Goal: Task Accomplishment & Management: Use online tool/utility

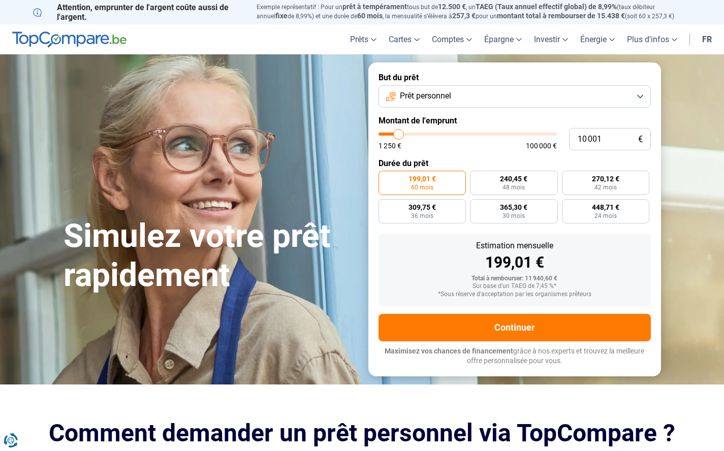
type input "11 500"
type input "11500"
type input "15 250"
type input "15250"
type input "26 000"
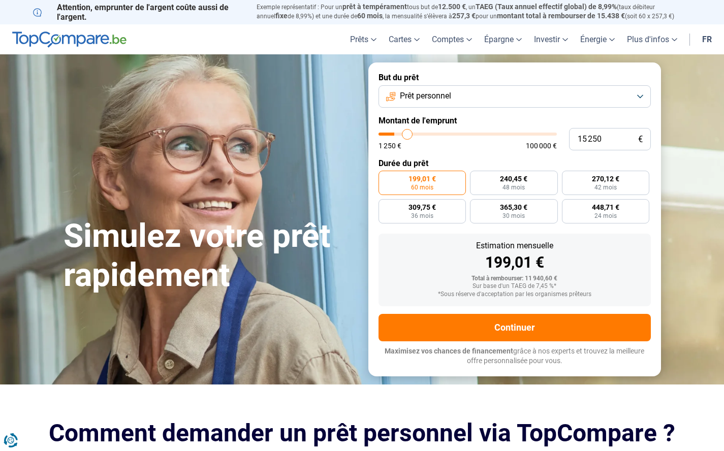
type input "26000"
type input "40 750"
type input "40750"
type input "53 750"
type input "53750"
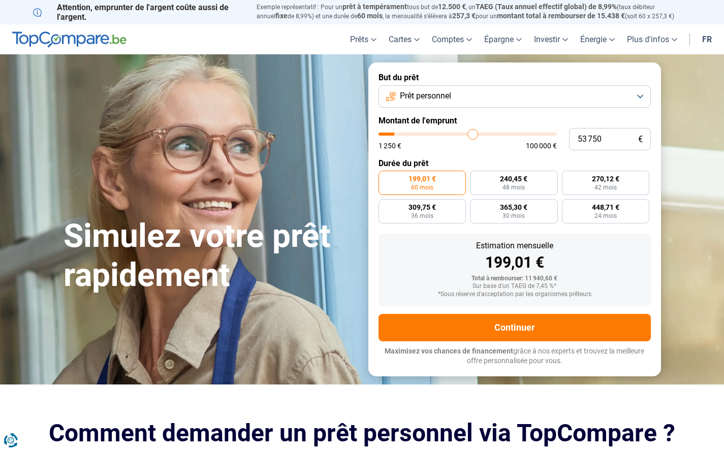
type input "63 750"
type input "63750"
type input "72 250"
type input "72250"
type input "79 250"
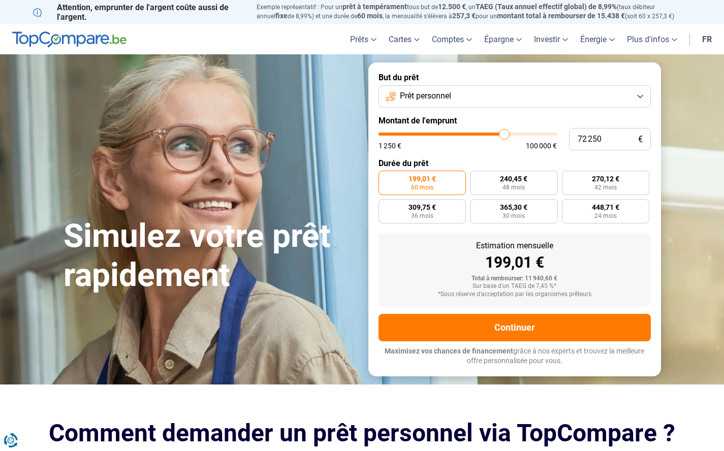
type input "79250"
type input "84 000"
type input "84000"
type input "86 750"
type input "86750"
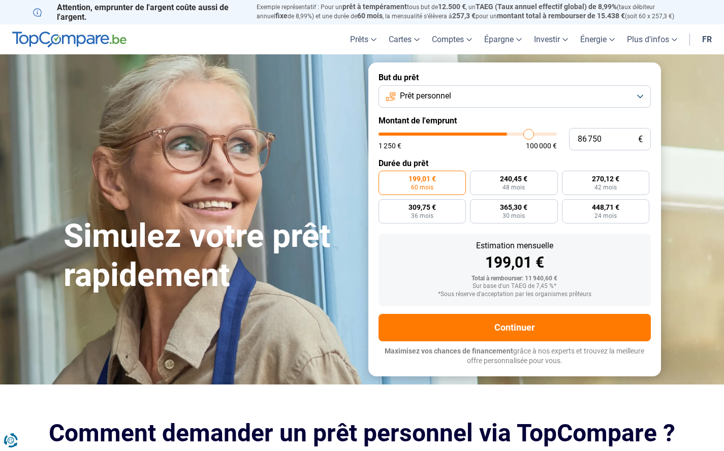
type input "87 750"
type input "87750"
type input "88 000"
type input "88000"
type input "89 000"
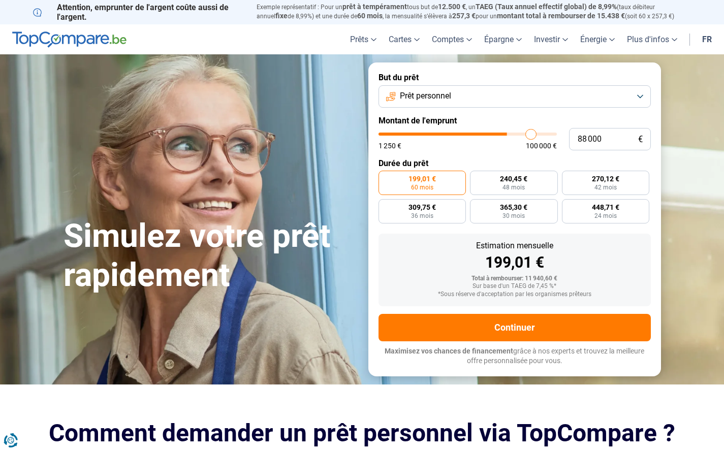
type input "89000"
type input "90 250"
type input "90250"
type input "90 750"
type input "90750"
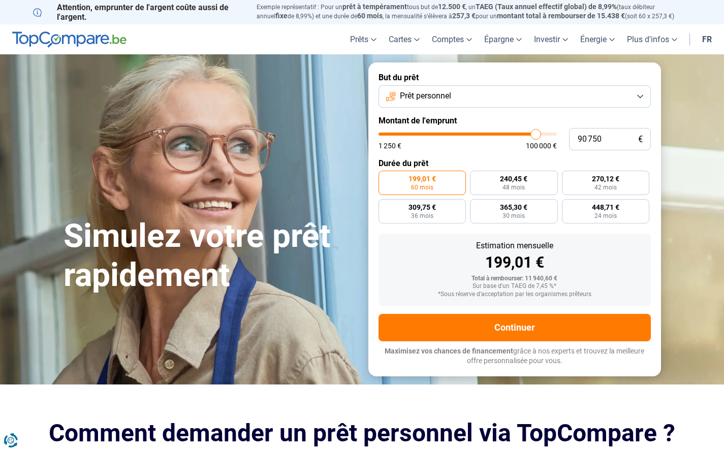
type input "91 500"
type input "91500"
type input "92 500"
type input "92500"
type input "94 000"
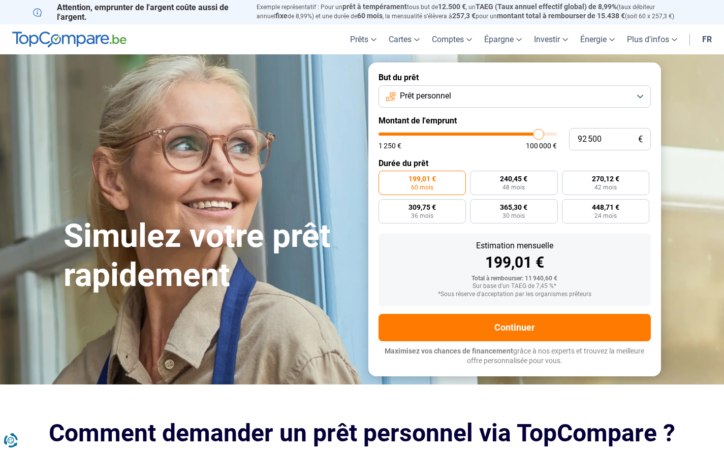
type input "94000"
type input "95 750"
type input "95750"
type input "97 750"
type input "97750"
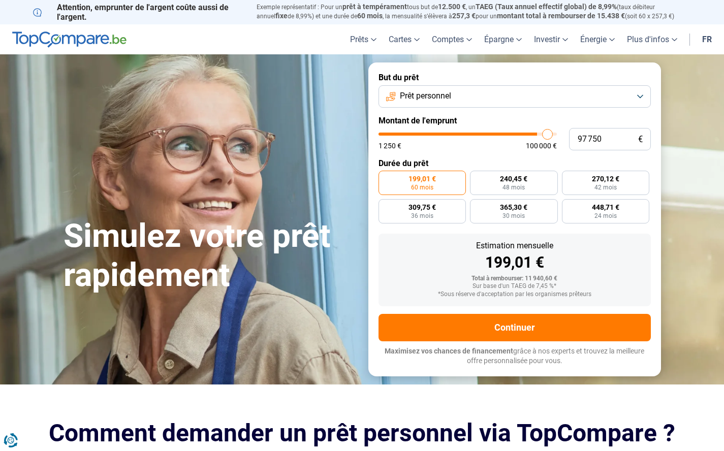
type input "98 750"
type input "98750"
type input "99 250"
type input "99250"
type input "99 500"
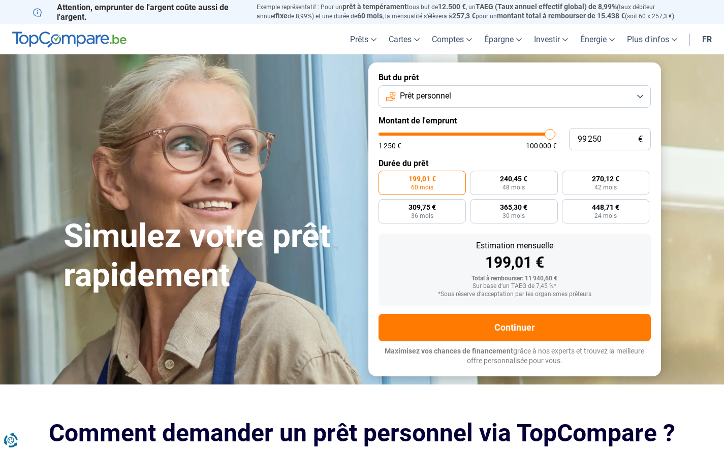
type input "99500"
type input "99 750"
type input "99750"
type input "100 000"
type input "100000"
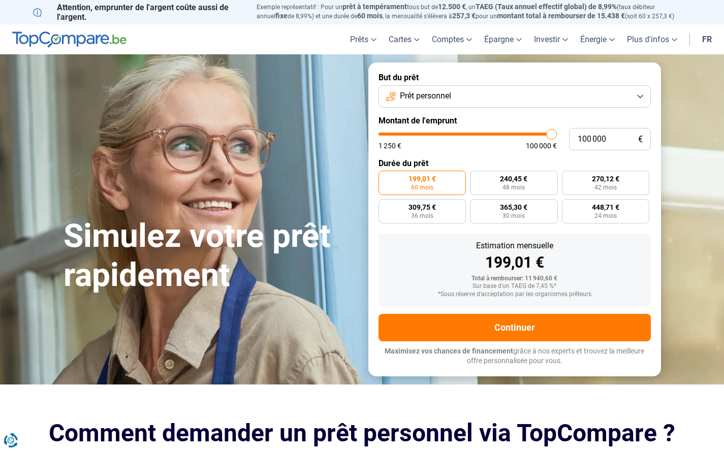
drag, startPoint x: 401, startPoint y: 135, endPoint x: 551, endPoint y: 134, distance: 150.3
click at [551, 134] on input "range" at bounding box center [467, 134] width 178 height 3
radio input "false"
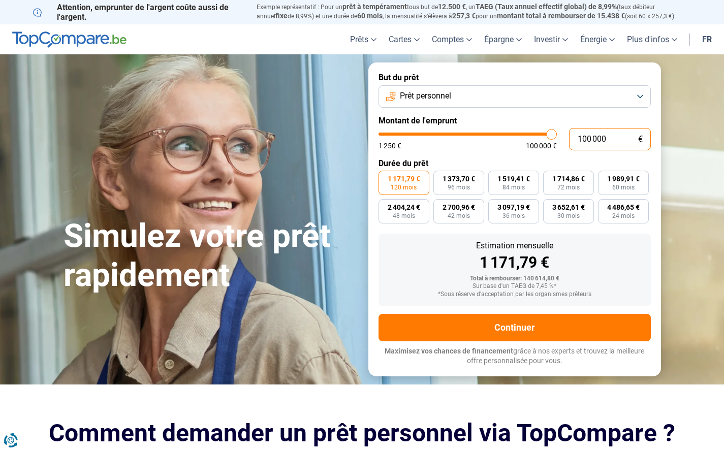
click at [589, 139] on input "100 000" at bounding box center [610, 139] width 82 height 22
type input "10 000"
type input "10000"
type input "150 000"
type input "100000"
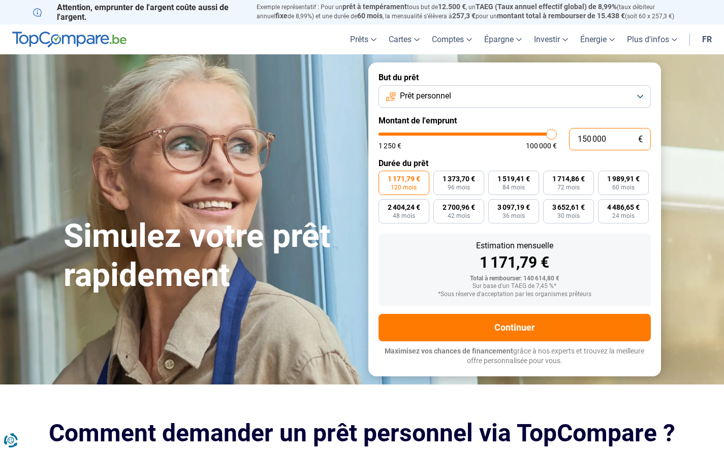
type input "100 000"
type input "100000"
click at [641, 266] on div "1 171,79 €" at bounding box center [514, 262] width 256 height 15
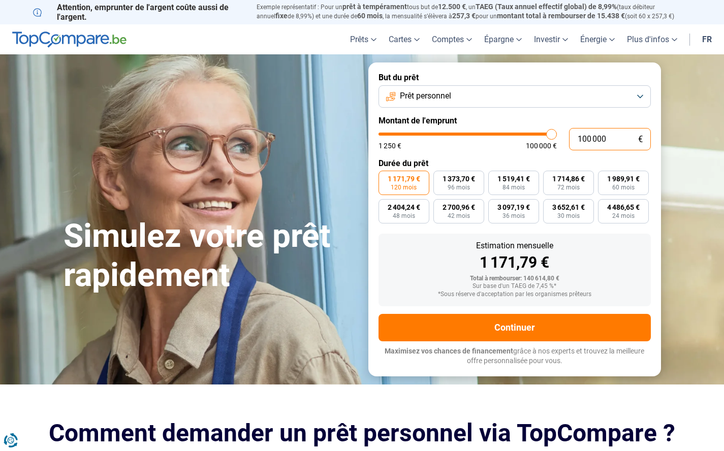
click at [585, 138] on input "100 000" at bounding box center [610, 139] width 82 height 22
type input "10 000"
type input "10000"
type input "150 000"
type input "100000"
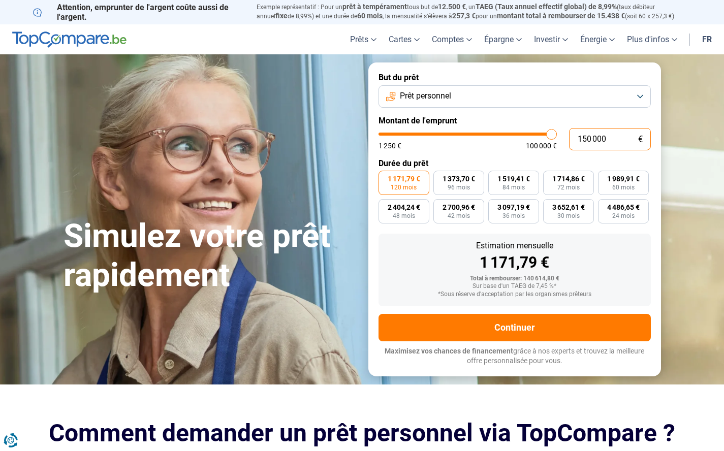
type input "100 000"
type input "100000"
click at [541, 141] on div "1 250 € 100 000 €" at bounding box center [467, 141] width 178 height 17
click at [546, 134] on input "range" at bounding box center [467, 134] width 178 height 3
type input "99 500"
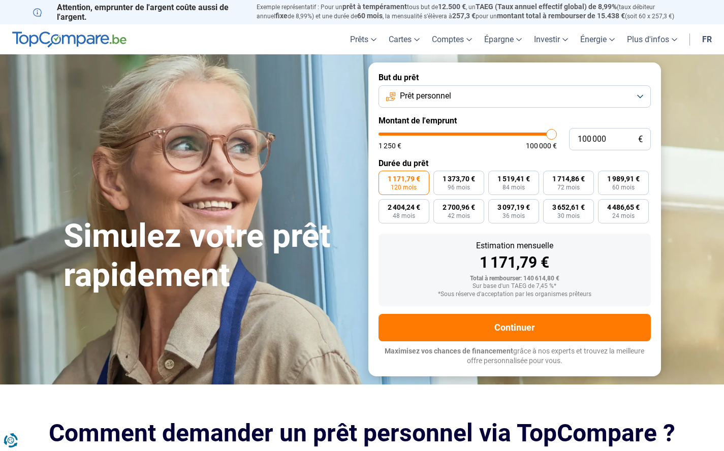
type input "99500"
type input "98 250"
type input "98250"
type input "94 500"
type input "94500"
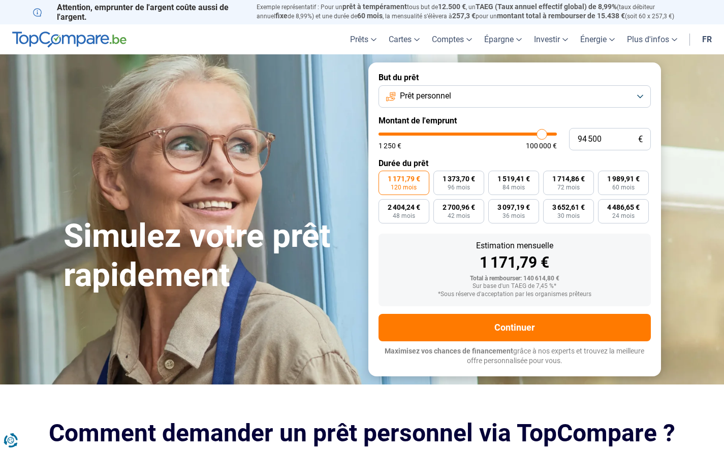
type input "89 750"
type input "89750"
type input "85 500"
type input "85500"
type input "82 500"
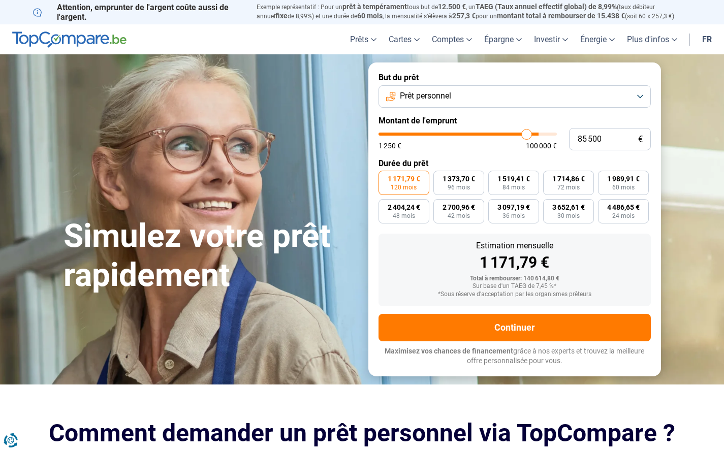
type input "82500"
type input "80 250"
type input "80250"
type input "79 250"
type input "79250"
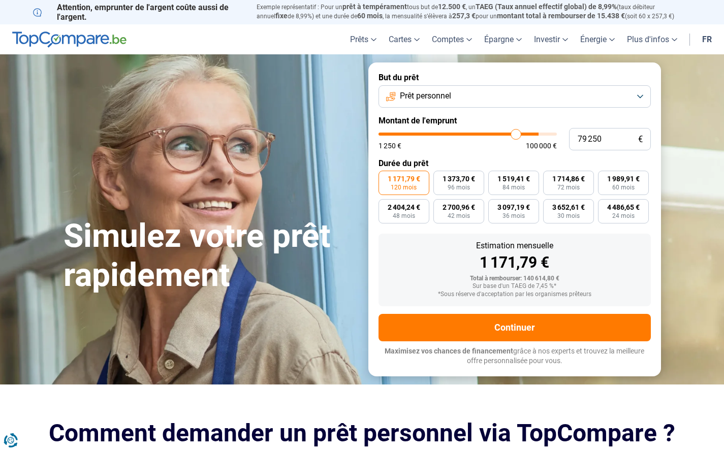
type input "79 000"
type input "79000"
type input "78 750"
type input "78750"
type input "79 000"
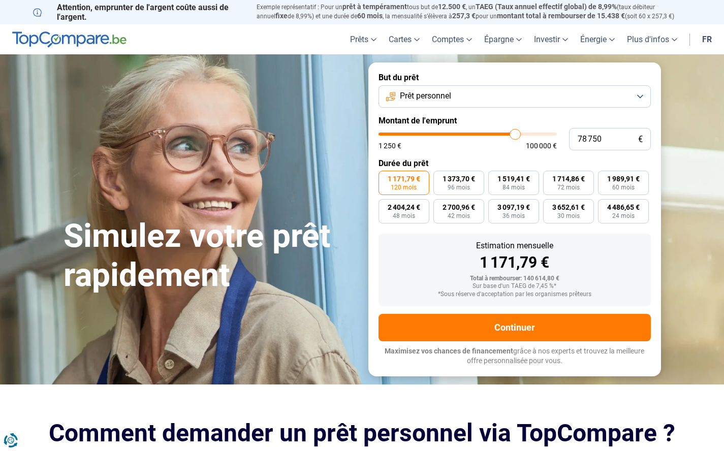
type input "79000"
type input "79 750"
type input "79750"
type input "82 000"
type input "82000"
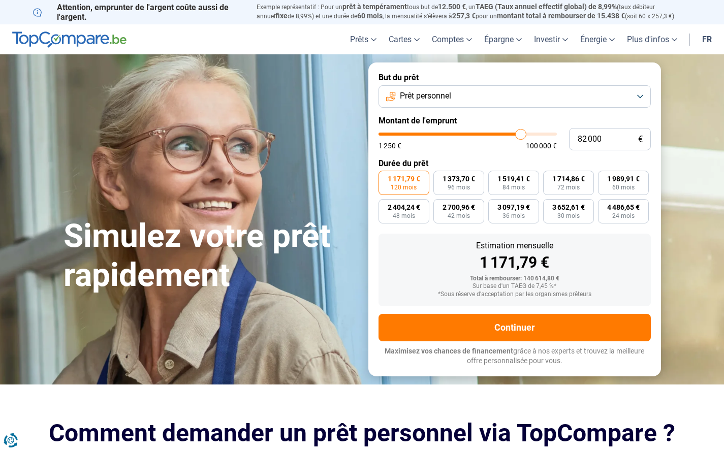
type input "87 250"
type input "87250"
type input "95 000"
type input "95000"
type input "99 500"
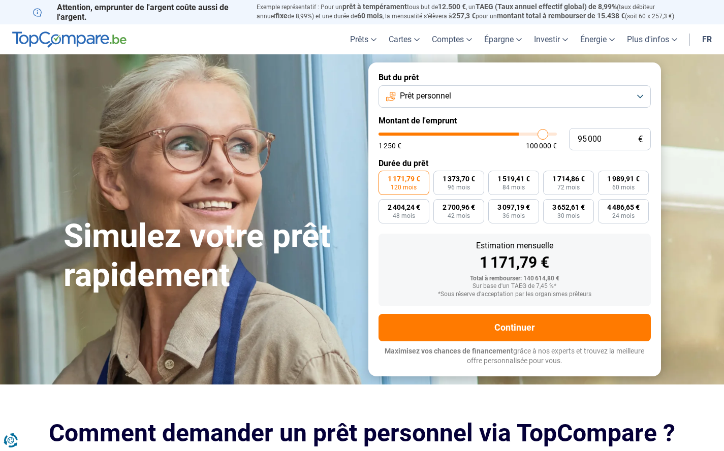
type input "99500"
type input "100 000"
type input "100000"
drag, startPoint x: 550, startPoint y: 133, endPoint x: 559, endPoint y: 136, distance: 9.5
click at [557, 136] on input "range" at bounding box center [467, 134] width 178 height 3
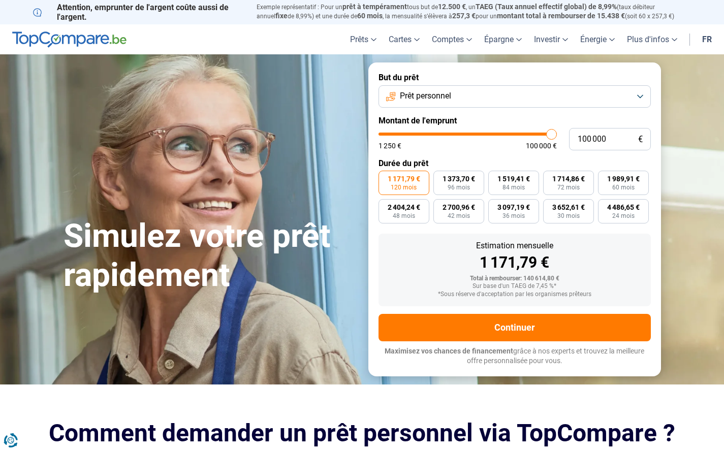
click at [428, 99] on span "Prêt personnel" at bounding box center [425, 95] width 51 height 11
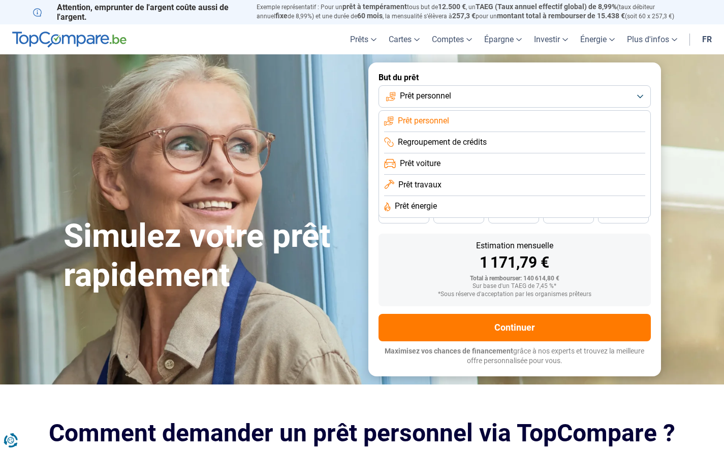
click at [422, 267] on div "1 171,79 €" at bounding box center [514, 262] width 256 height 15
